Goal: Information Seeking & Learning: Learn about a topic

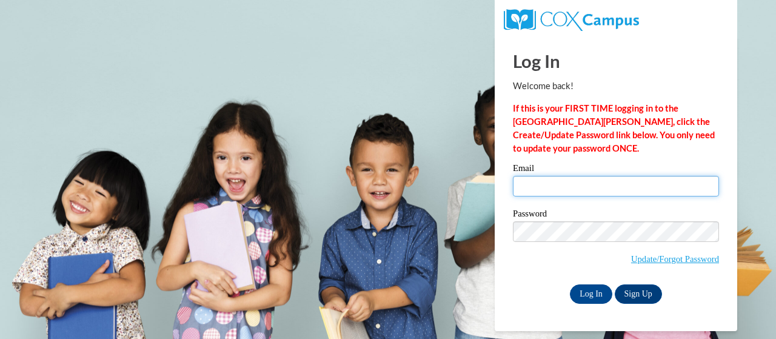
click at [583, 184] on input "Email" at bounding box center [616, 186] width 206 height 21
type input "chang.kristen@muscogee.k12.ga.us"
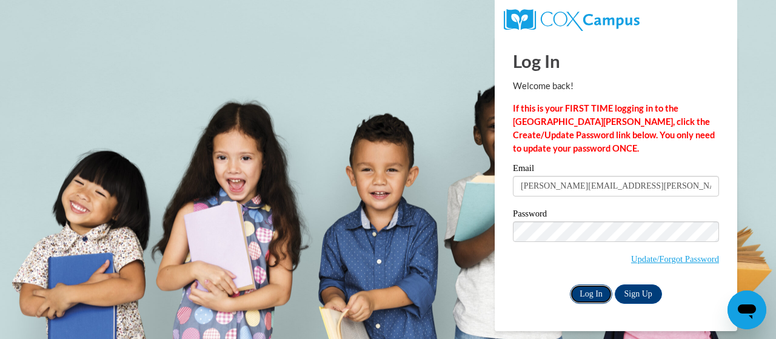
click at [598, 290] on input "Log In" at bounding box center [591, 293] width 42 height 19
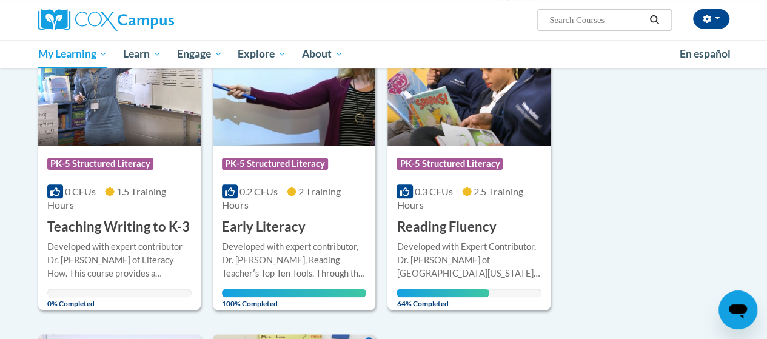
scroll to position [182, 0]
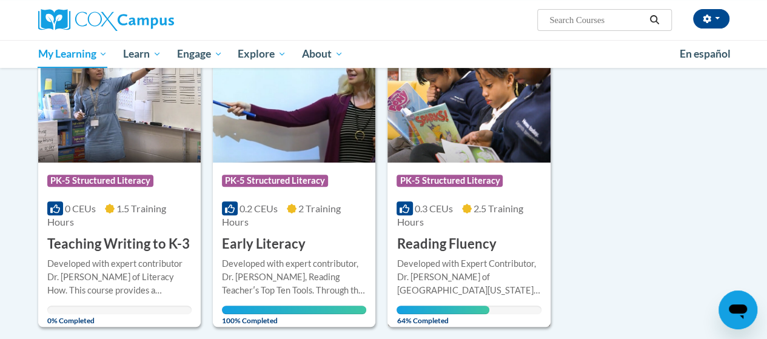
click at [495, 128] on img at bounding box center [468, 101] width 162 height 124
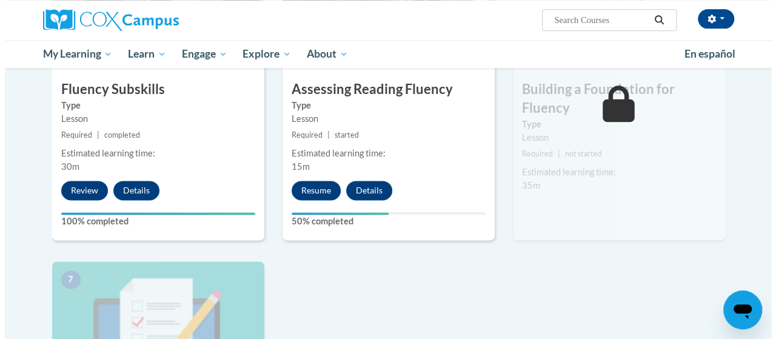
scroll to position [709, 0]
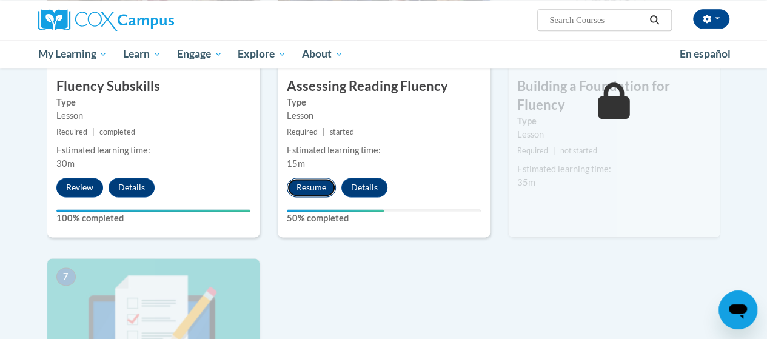
click at [309, 184] on button "Resume" at bounding box center [311, 187] width 49 height 19
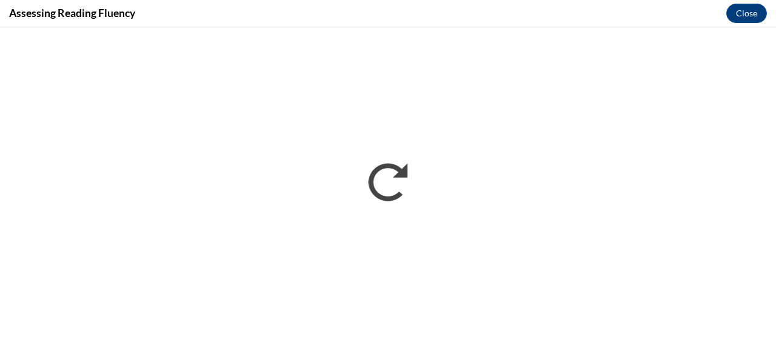
scroll to position [0, 0]
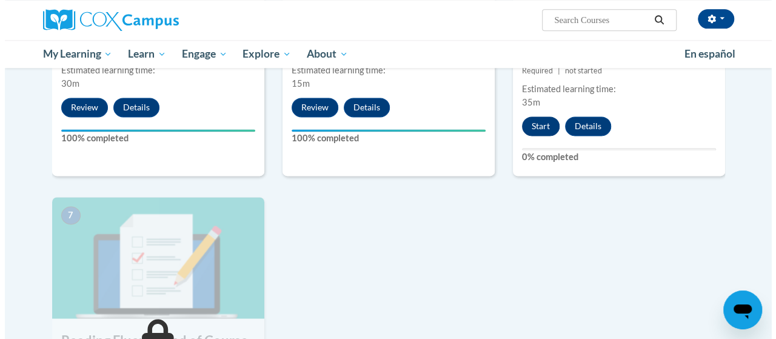
scroll to position [788, 0]
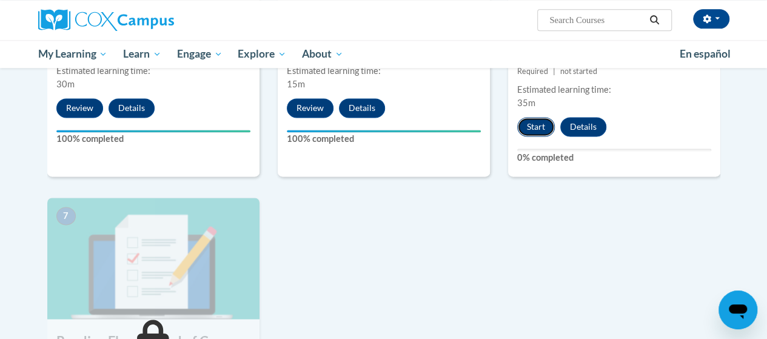
click at [541, 125] on button "Start" at bounding box center [536, 126] width 38 height 19
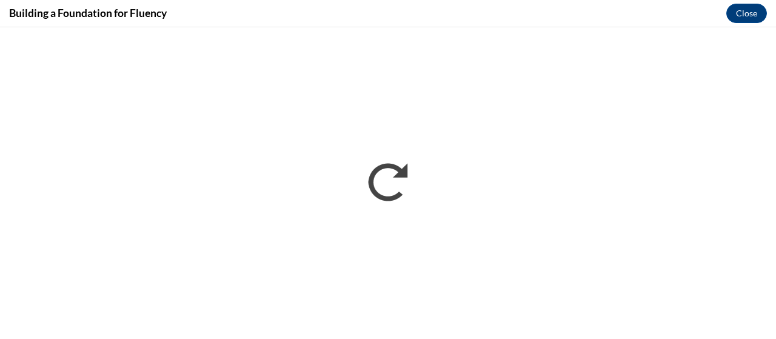
scroll to position [0, 0]
